Goal: Check status: Check status

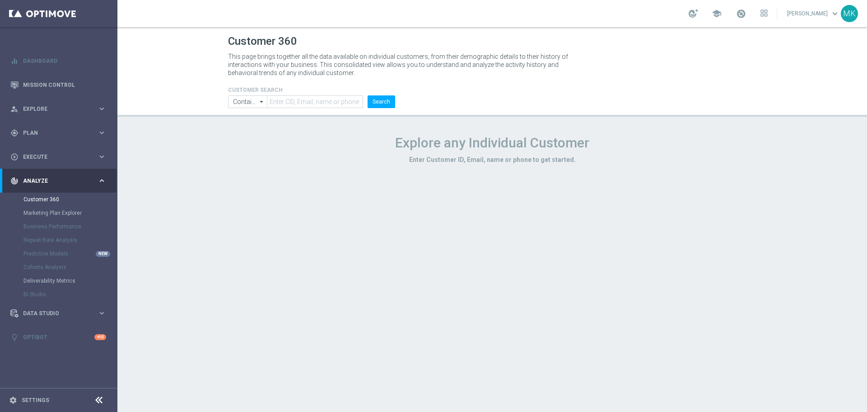
click at [317, 92] on h4 "CUSTOMER SEARCH" at bounding box center [311, 90] width 167 height 6
click at [321, 99] on input "text" at bounding box center [315, 101] width 96 height 13
paste input "1161689"
click at [371, 103] on button "Search" at bounding box center [382, 101] width 28 height 13
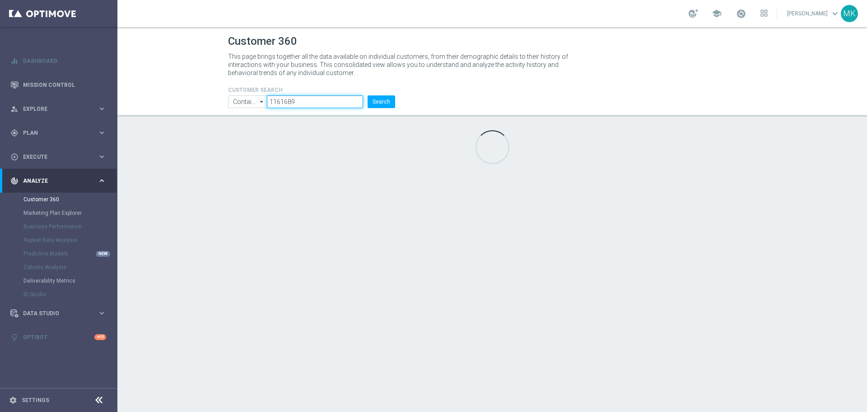
click at [342, 95] on input "1161689" at bounding box center [315, 101] width 96 height 13
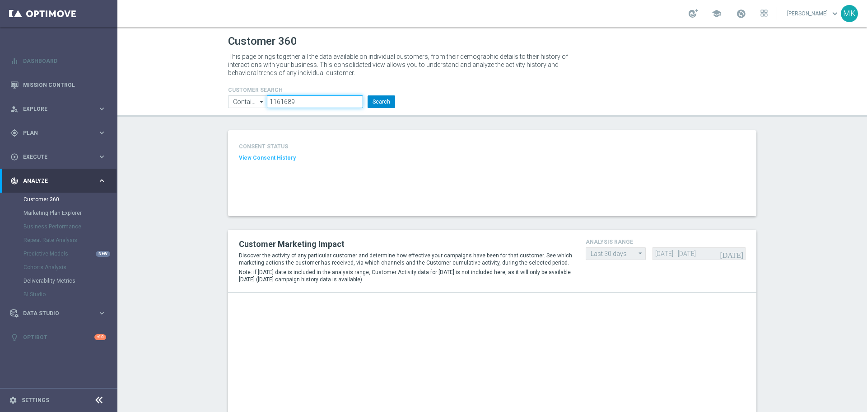
type input "1161689"
click at [388, 108] on button "Search" at bounding box center [382, 101] width 28 height 13
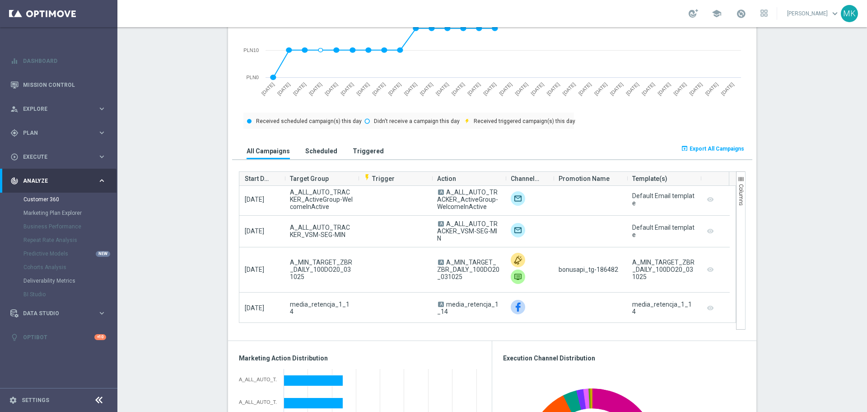
scroll to position [1084, 0]
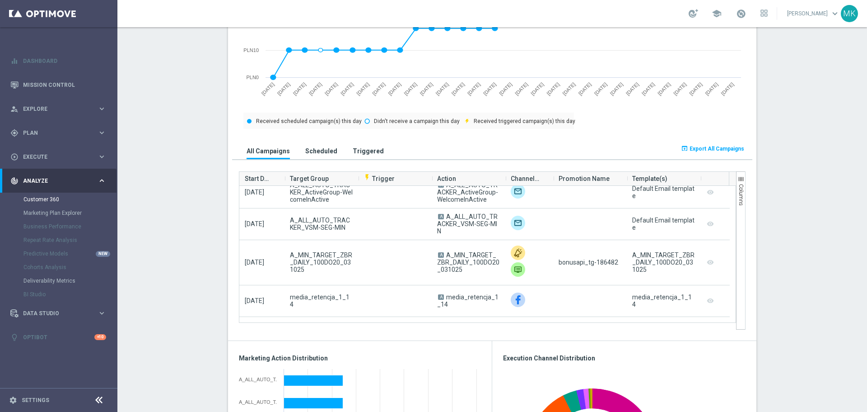
click at [367, 156] on button "Triggered" at bounding box center [369, 150] width 36 height 17
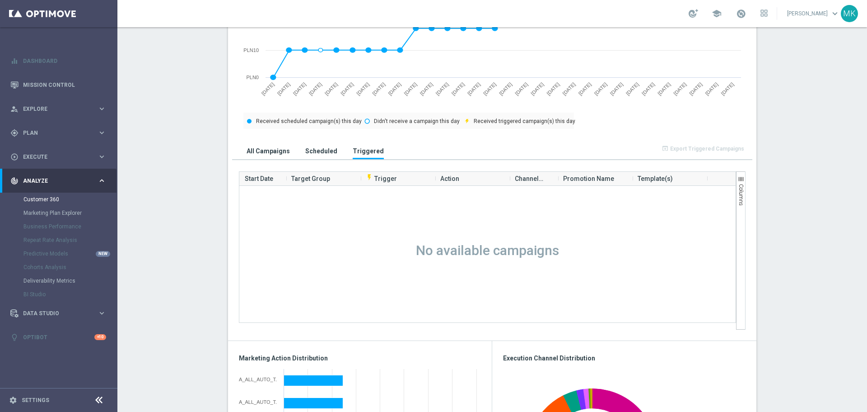
click at [314, 156] on button "Scheduled" at bounding box center [321, 150] width 37 height 17
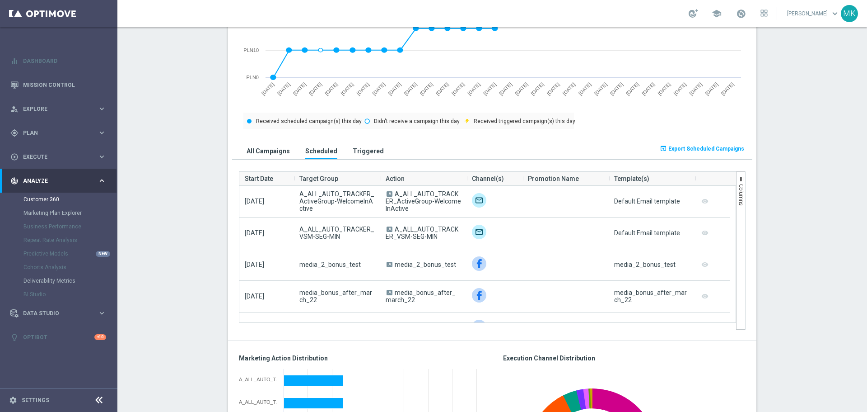
click at [267, 139] on div "All Campaigns Scheduled Triggered" at bounding box center [427, 147] width 390 height 23
click at [266, 141] on div "All Campaigns Scheduled Triggered" at bounding box center [427, 147] width 390 height 23
click at [273, 148] on h3 "All Campaigns" at bounding box center [268, 151] width 43 height 8
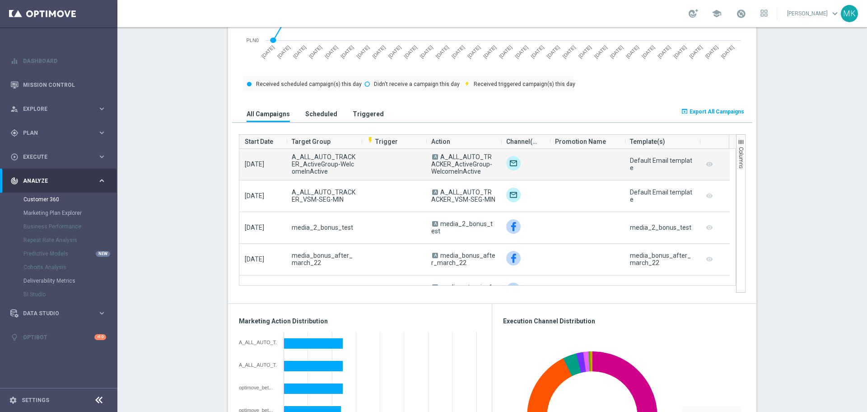
scroll to position [542, 0]
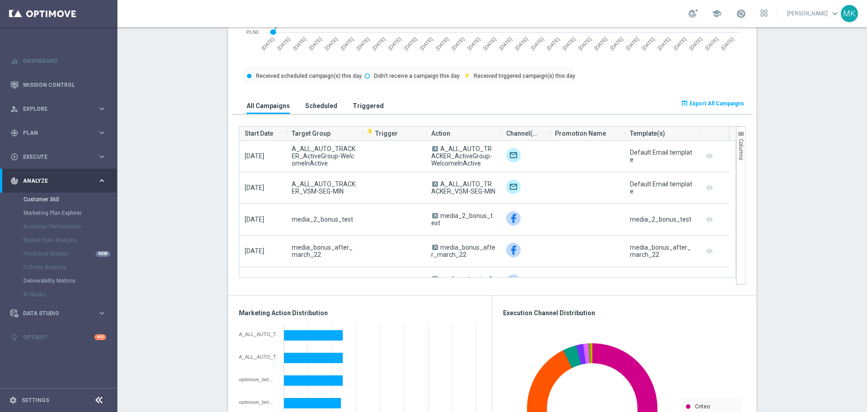
click at [314, 108] on h3 "Scheduled" at bounding box center [321, 106] width 32 height 8
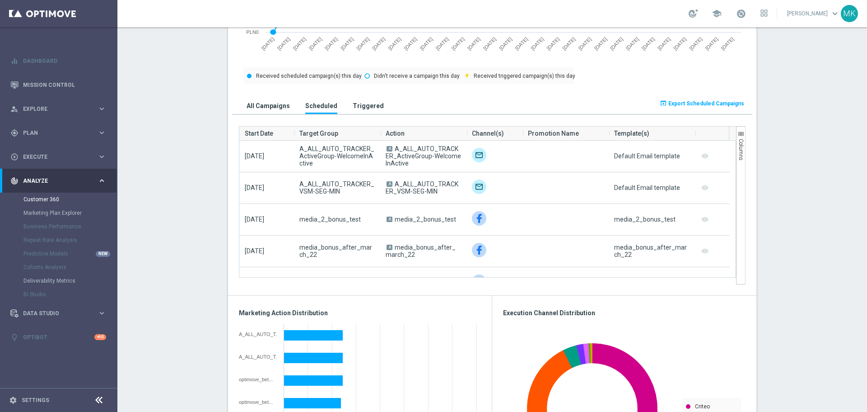
click at [361, 108] on h3 "Triggered" at bounding box center [368, 106] width 31 height 8
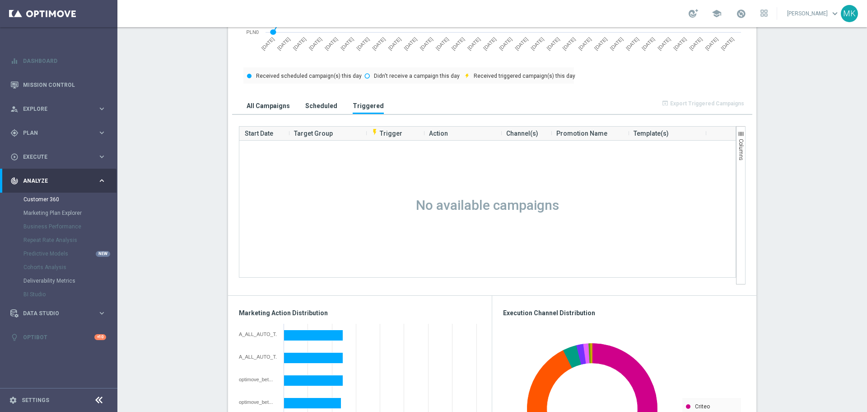
click at [319, 116] on div "Drag here to set row groups Drag here to set column labels Start Date Target Gr…" at bounding box center [492, 199] width 520 height 170
drag, startPoint x: 306, startPoint y: 108, endPoint x: 259, endPoint y: 106, distance: 47.0
click at [305, 108] on h3 "Scheduled" at bounding box center [321, 106] width 32 height 8
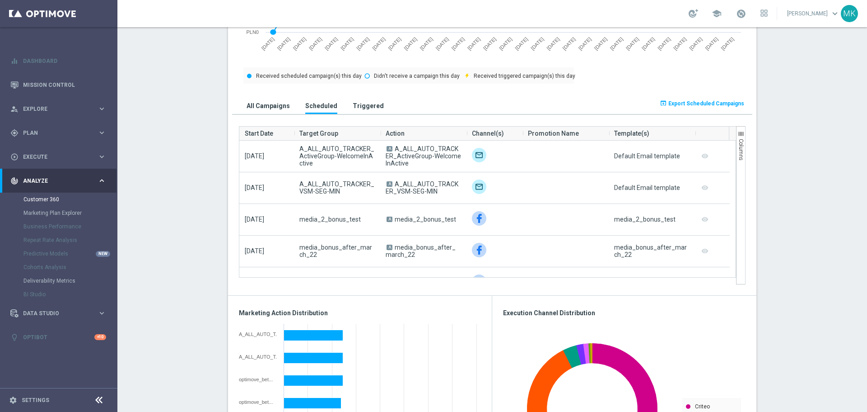
click at [259, 106] on h3 "All Campaigns" at bounding box center [268, 106] width 43 height 8
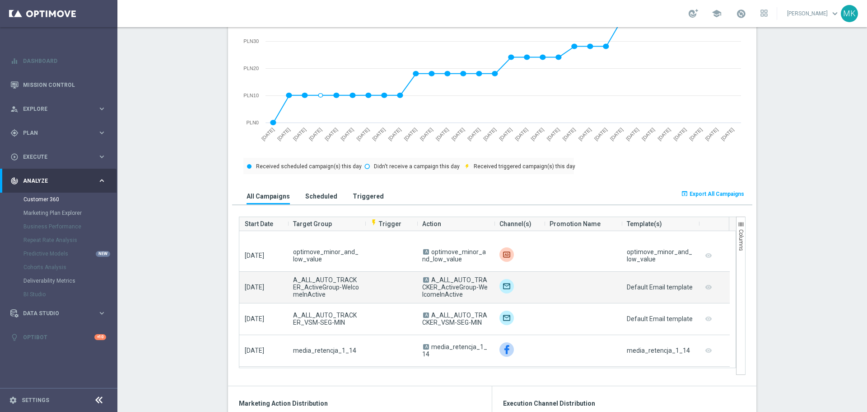
scroll to position [858, 0]
